Goal: Task Accomplishment & Management: Use online tool/utility

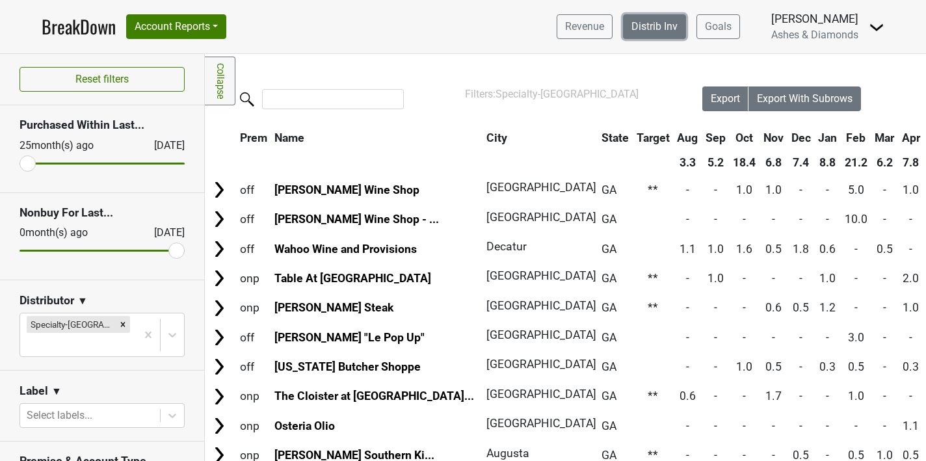
click at [645, 32] on link "Distrib Inv" at bounding box center [654, 26] width 63 height 25
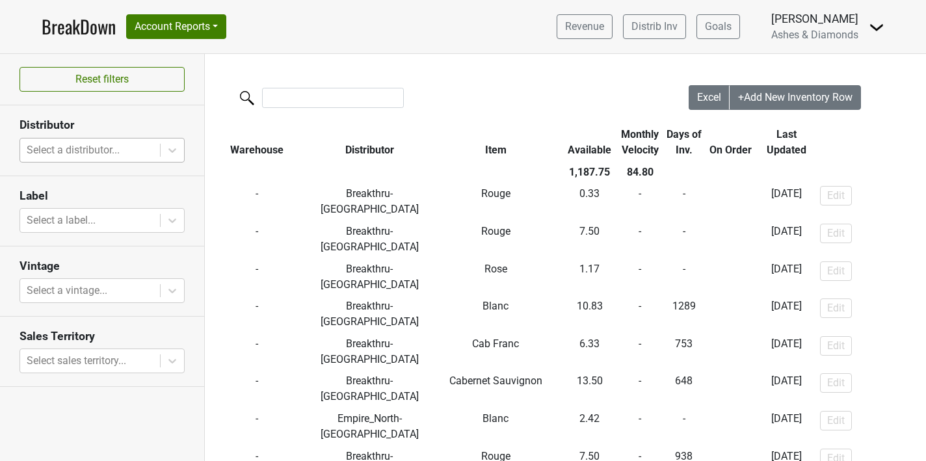
click at [95, 152] on div at bounding box center [90, 150] width 127 height 18
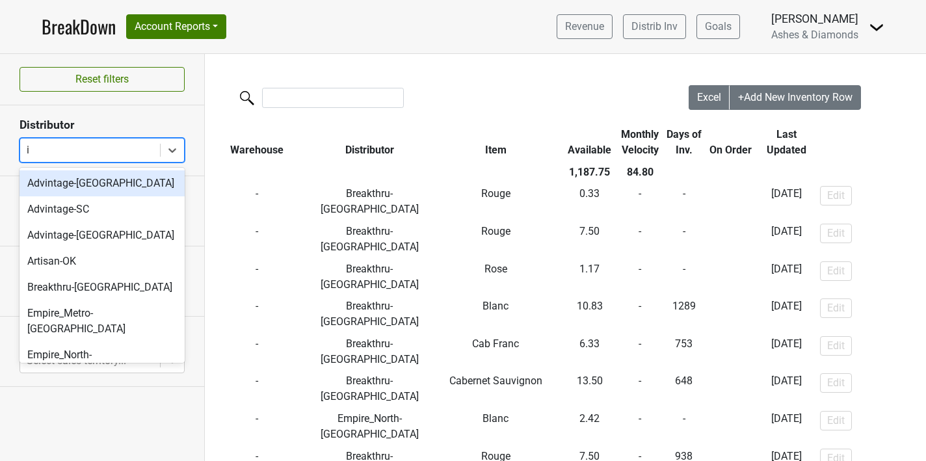
type input "il"
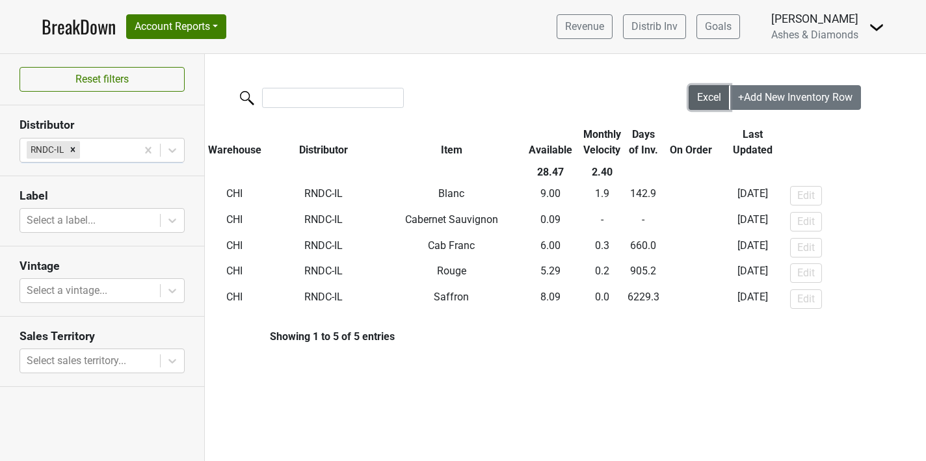
click at [700, 88] on button "Excel" at bounding box center [710, 97] width 42 height 25
click at [120, 144] on div at bounding box center [106, 150] width 47 height 18
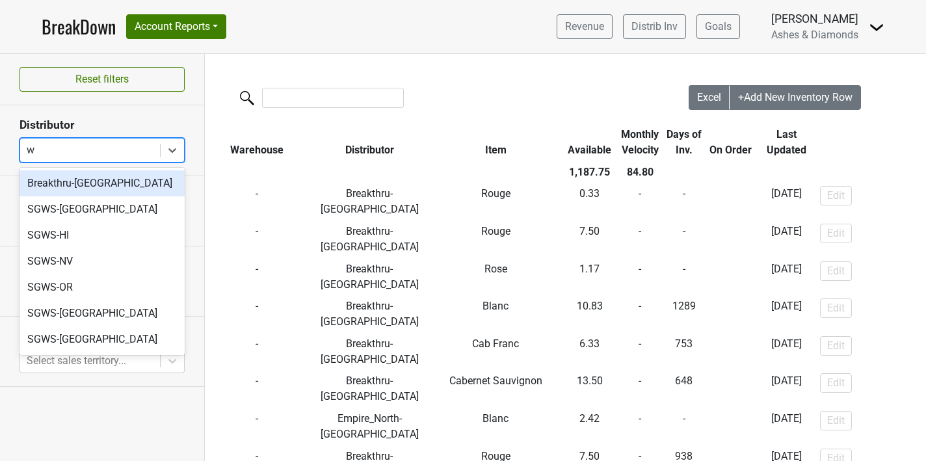
type input "wi"
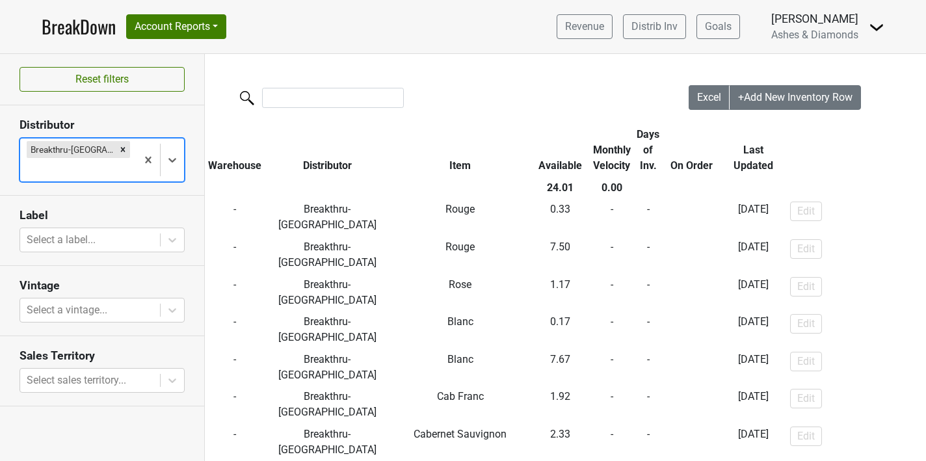
click at [88, 25] on link "BreakDown" at bounding box center [79, 26] width 74 height 27
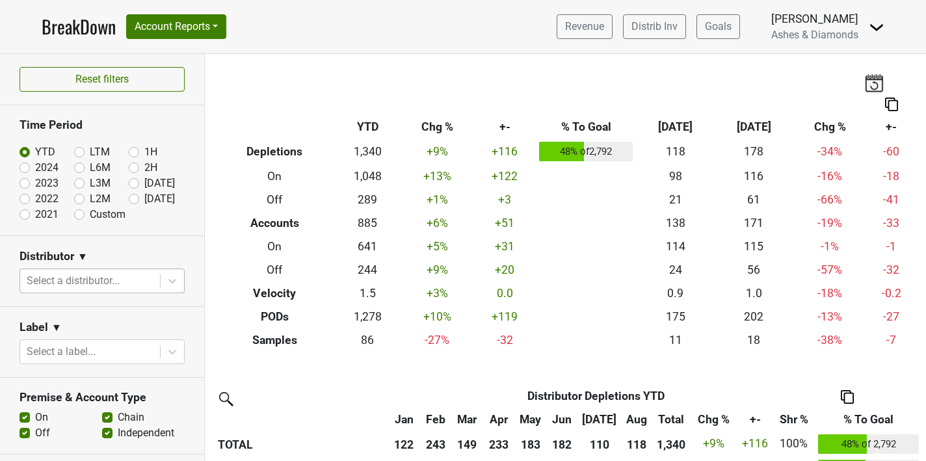
click at [81, 278] on div at bounding box center [90, 281] width 127 height 18
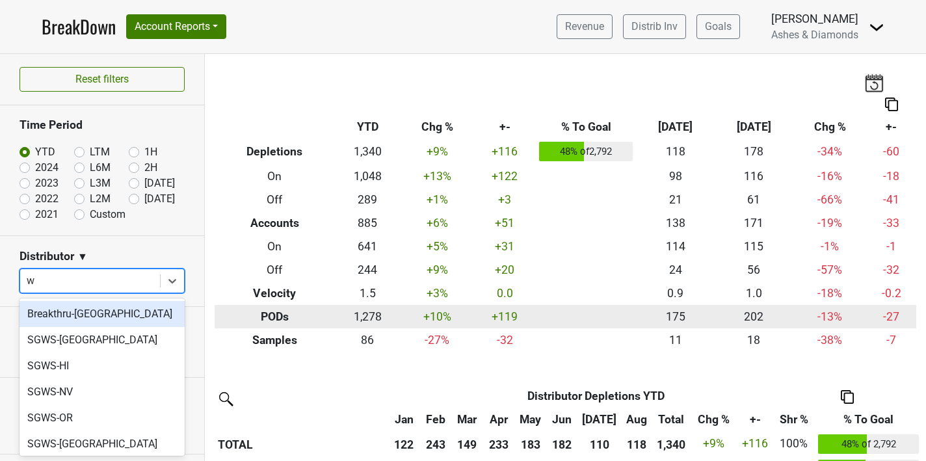
type input "wi"
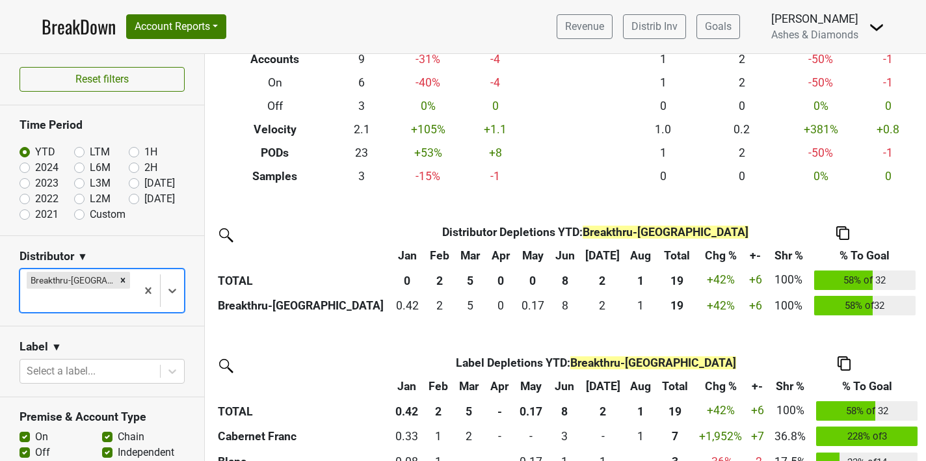
scroll to position [186, 0]
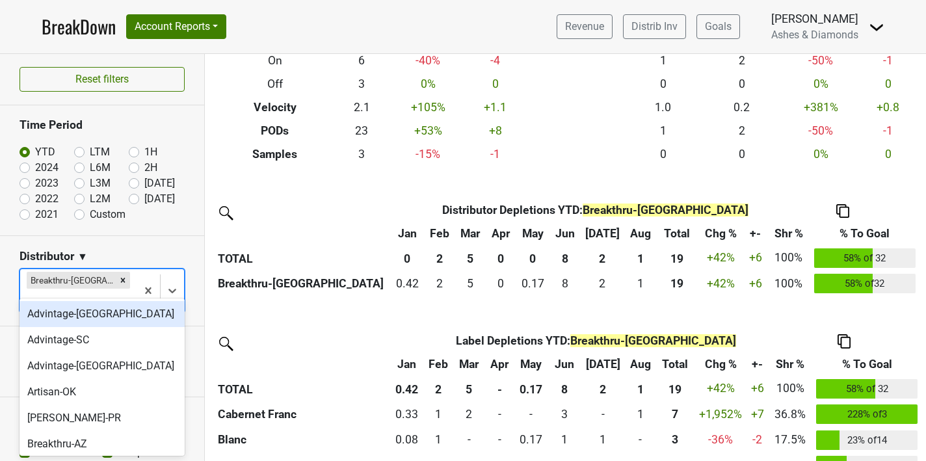
click at [113, 291] on div at bounding box center [78, 300] width 103 height 18
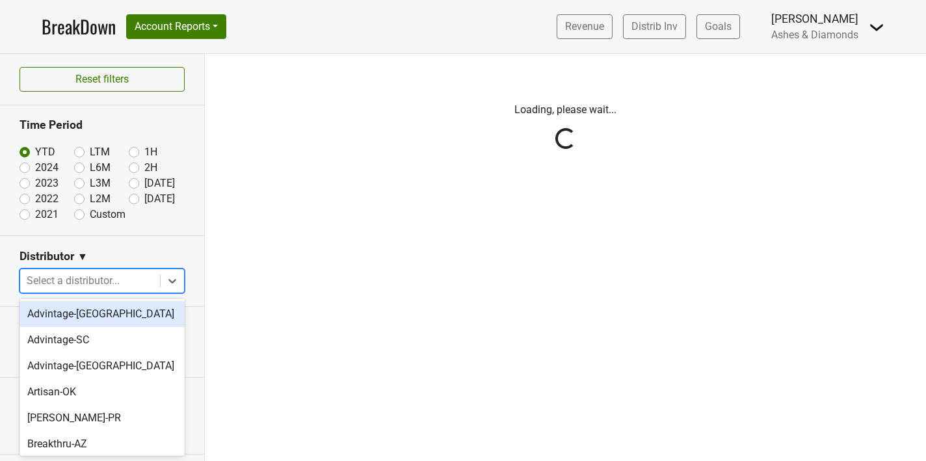
scroll to position [0, 0]
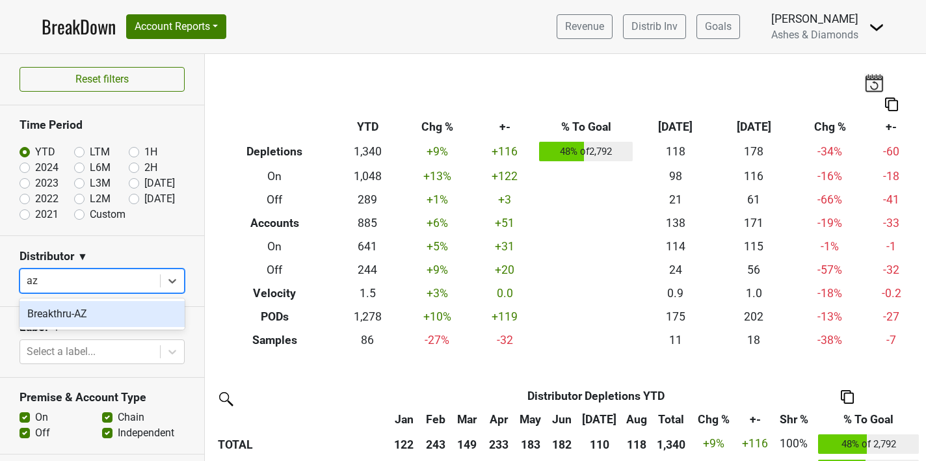
type input "az"
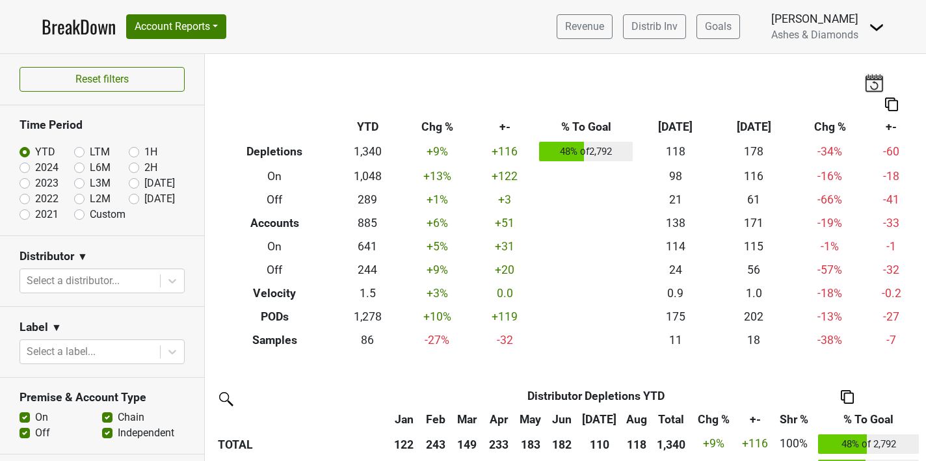
click at [95, 295] on section "Distributor ▼ Select a distributor..." at bounding box center [102, 271] width 204 height 71
click at [102, 273] on div at bounding box center [90, 281] width 127 height 18
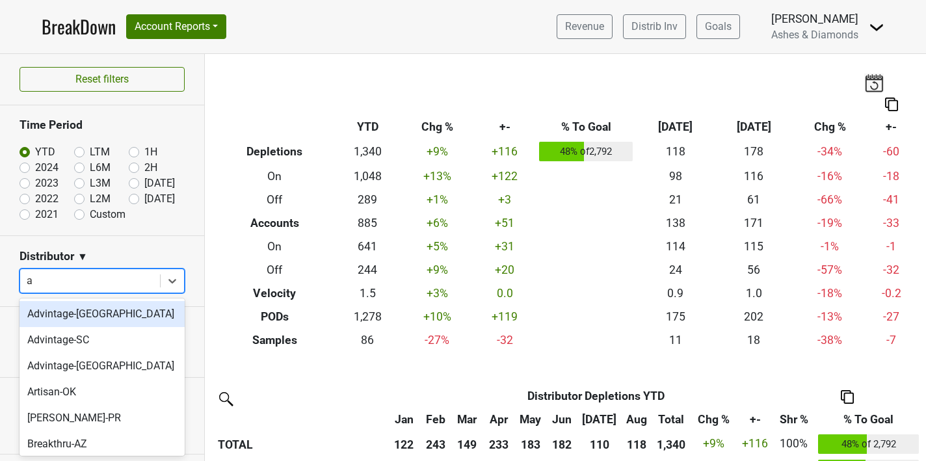
type input "az"
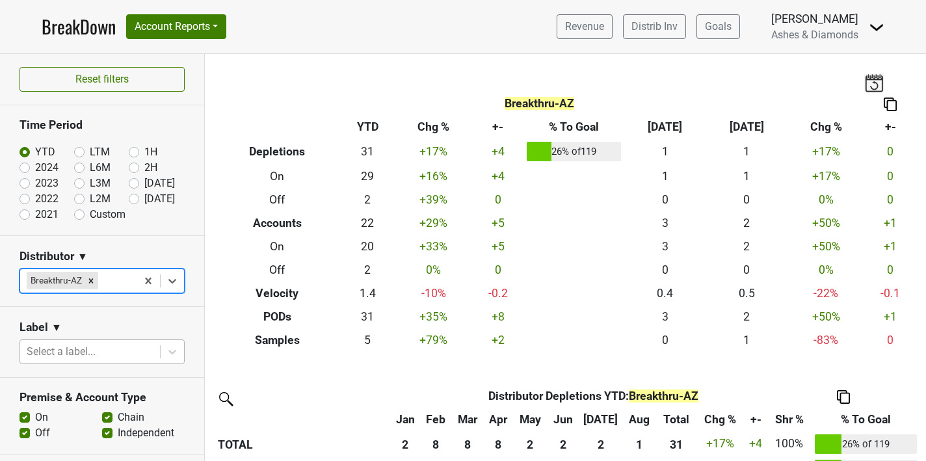
click at [64, 351] on div at bounding box center [90, 352] width 127 height 18
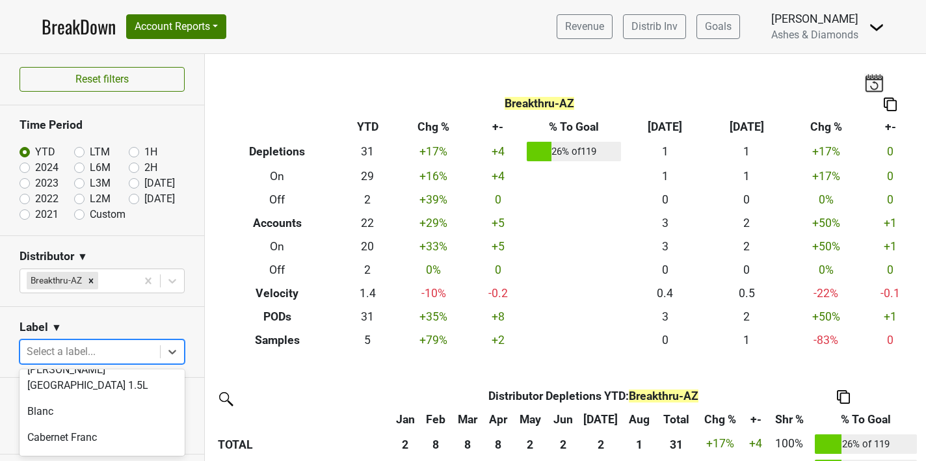
scroll to position [46, 0]
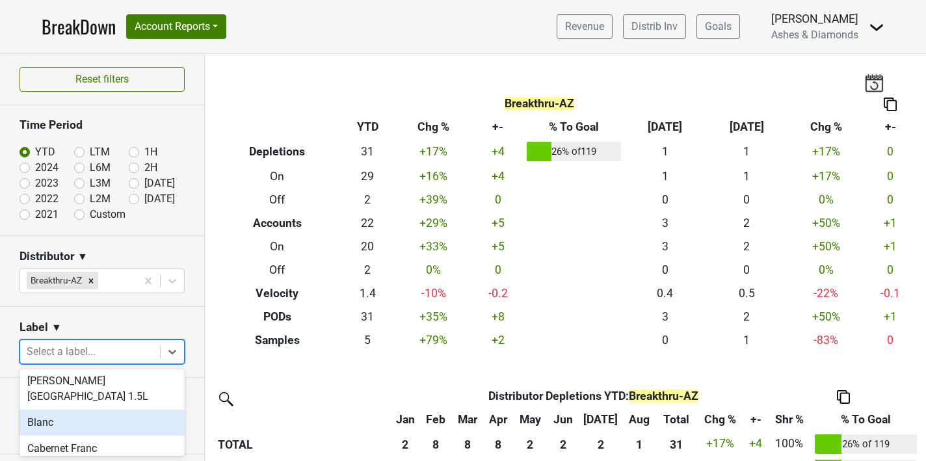
click at [67, 410] on div "Blanc" at bounding box center [102, 423] width 165 height 26
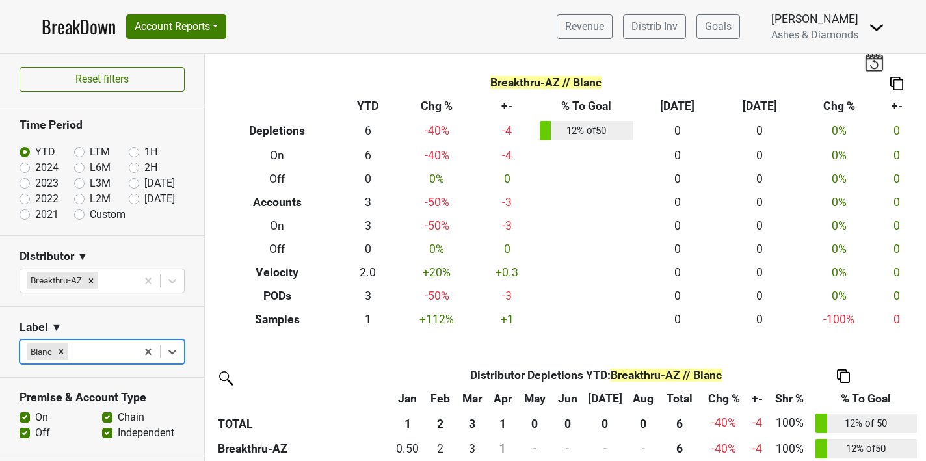
scroll to position [7, 0]
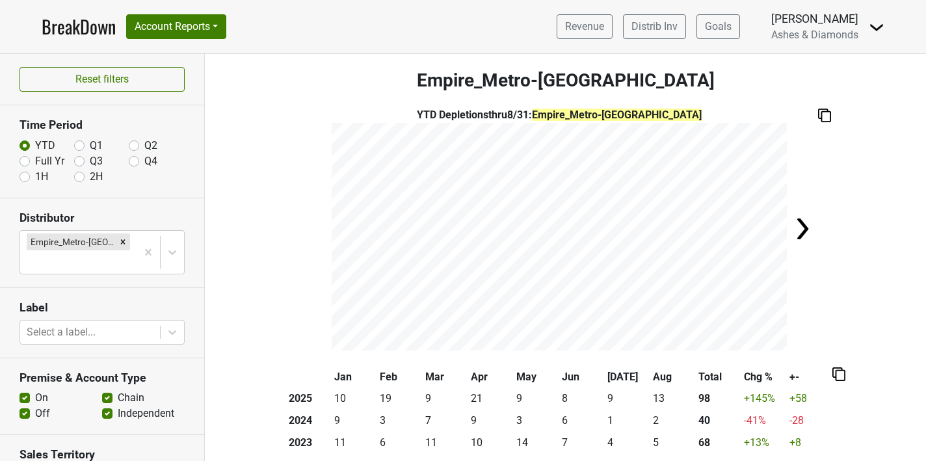
scroll to position [722, 0]
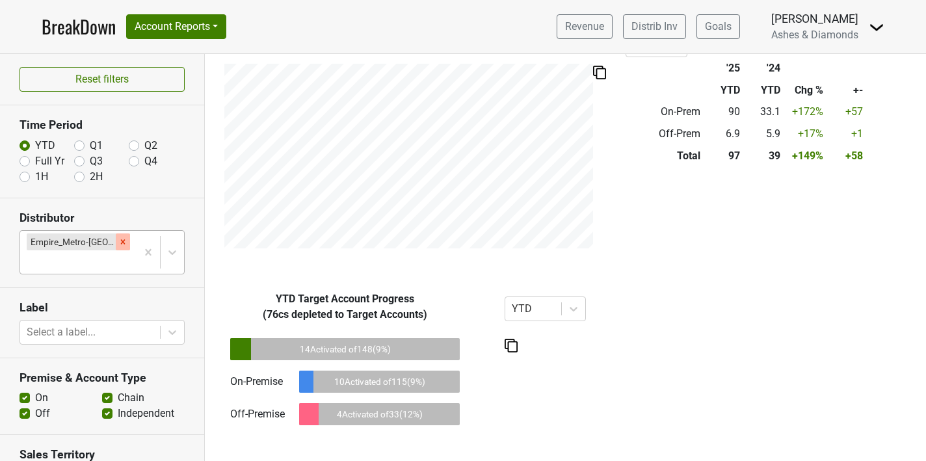
click at [118, 239] on icon "Remove Empire_Metro-NY" at bounding box center [122, 241] width 9 height 9
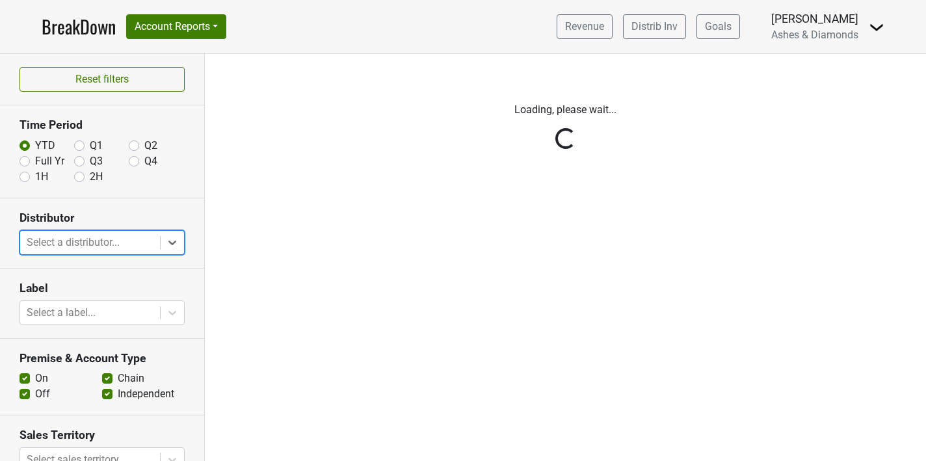
scroll to position [0, 0]
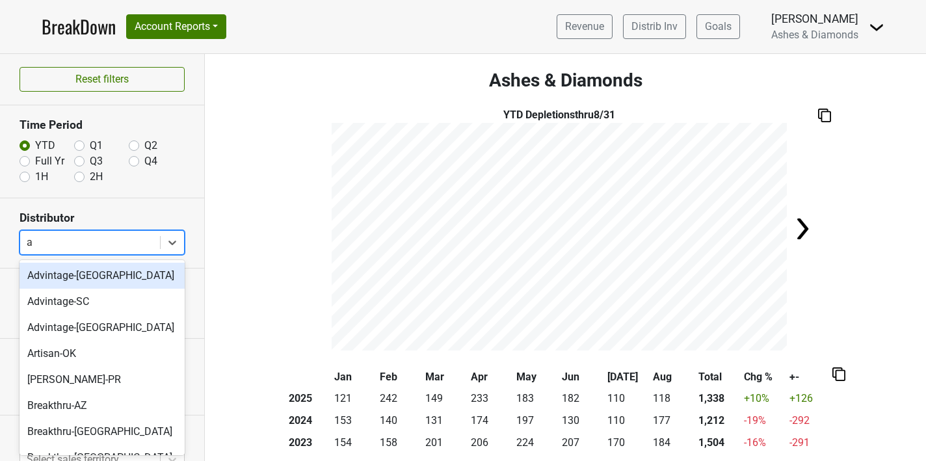
type input "az"
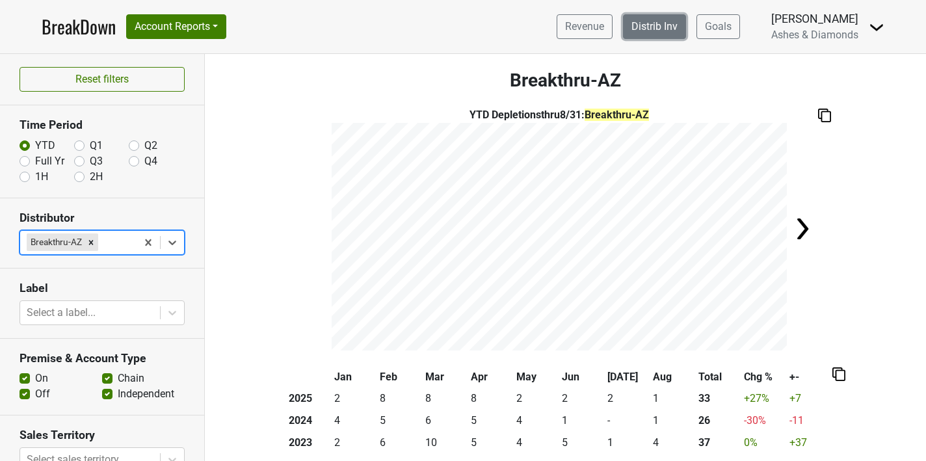
click at [654, 25] on link "Distrib Inv" at bounding box center [654, 26] width 63 height 25
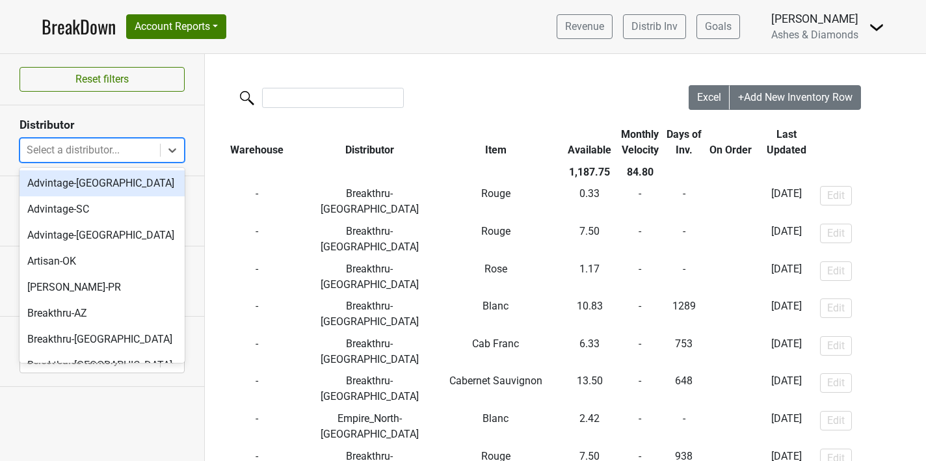
click at [120, 154] on div at bounding box center [90, 150] width 127 height 18
type input "z"
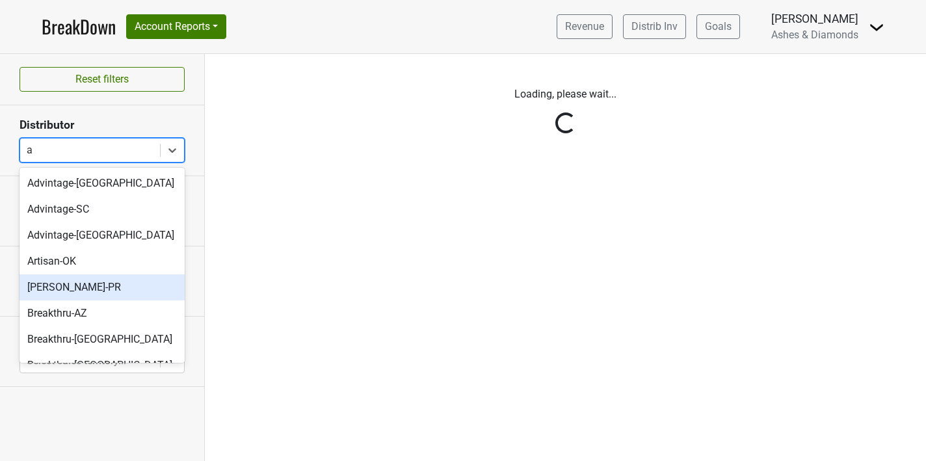
type input "az"
